Goal: Transaction & Acquisition: Purchase product/service

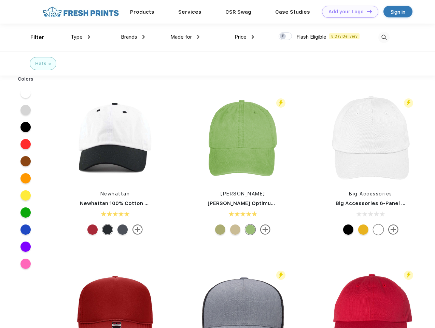
click at [348, 12] on link "Add your Logo Design Tool" at bounding box center [350, 12] width 56 height 12
click at [0, 0] on div "Design Tool" at bounding box center [0, 0] width 0 height 0
click at [367, 11] on link "Add your Logo Design Tool" at bounding box center [350, 12] width 56 height 12
click at [33, 37] on div "Filter" at bounding box center [37, 37] width 14 height 8
click at [81, 37] on span "Type" at bounding box center [77, 37] width 12 height 6
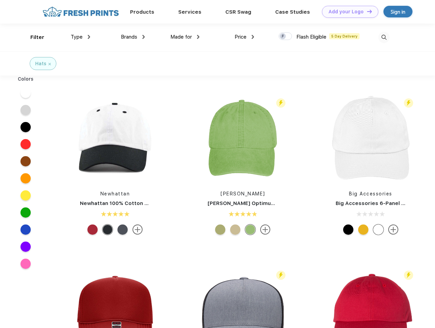
click at [133, 37] on span "Brands" at bounding box center [129, 37] width 16 height 6
click at [185, 37] on span "Made for" at bounding box center [181, 37] width 22 height 6
click at [245, 37] on span "Price" at bounding box center [241, 37] width 12 height 6
click at [286, 37] on div at bounding box center [285, 36] width 13 height 8
click at [283, 37] on input "checkbox" at bounding box center [281, 34] width 4 height 4
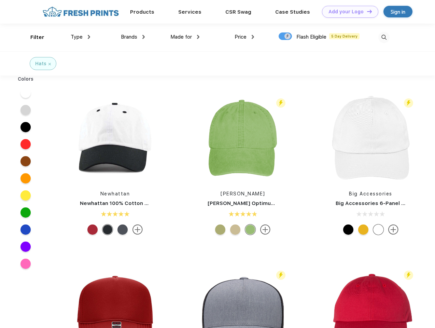
click at [384, 37] on img at bounding box center [383, 37] width 11 height 11
